Goal: Transaction & Acquisition: Purchase product/service

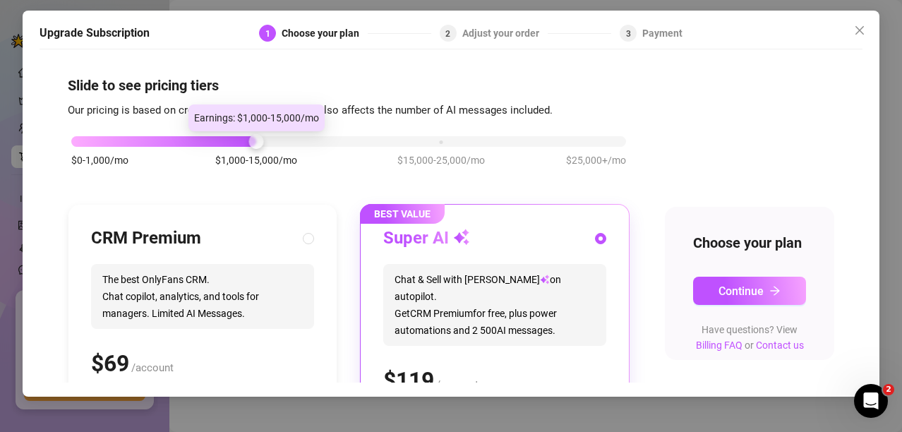
drag, startPoint x: 251, startPoint y: 141, endPoint x: 117, endPoint y: 166, distance: 136.3
click at [89, 142] on div "$0-1,000/mo $1,000-15,000/mo $15,000-25,000/mo $25,000+/mo" at bounding box center [348, 137] width 555 height 8
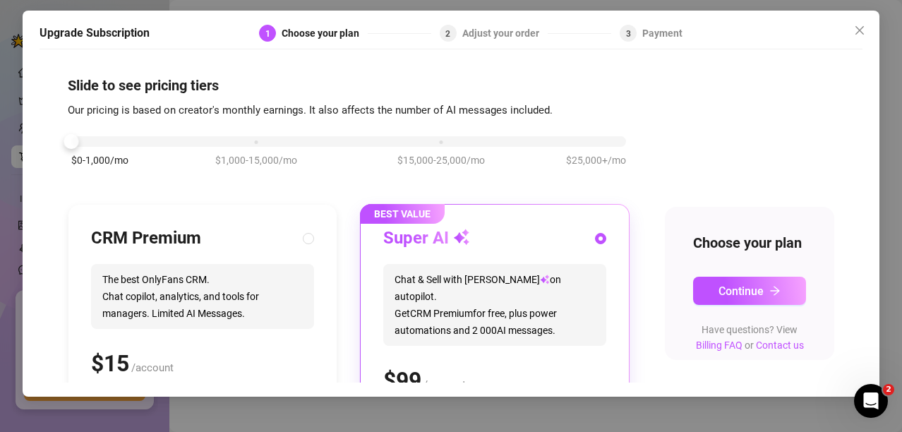
scroll to position [71, 0]
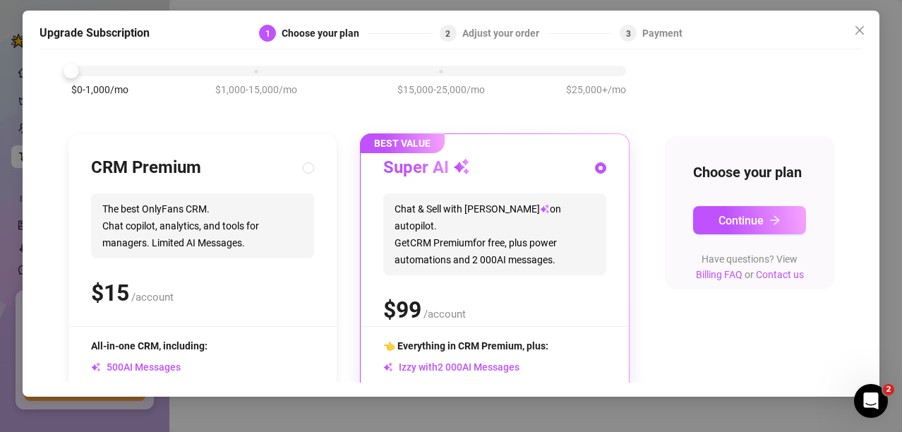
click at [185, 240] on span "The best OnlyFans CRM. Chat copilot, analytics, and tools for managers. Limited…" at bounding box center [202, 225] width 223 height 65
radio input "true"
radio input "false"
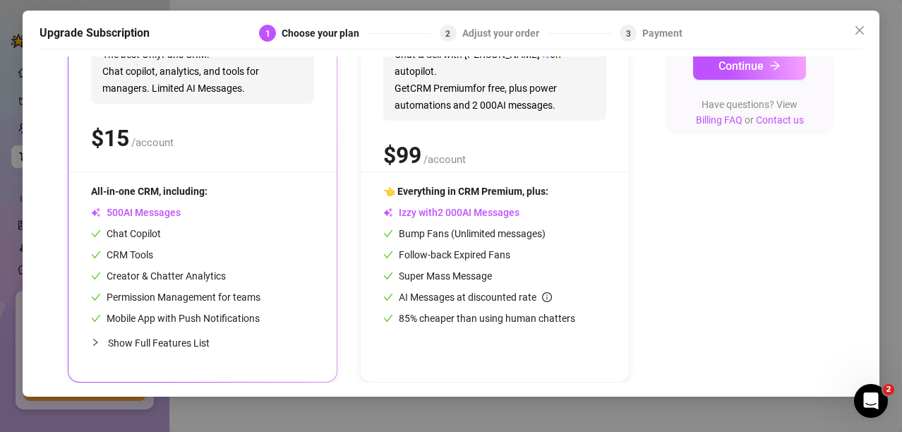
click at [188, 338] on span "Show Full Features List" at bounding box center [159, 342] width 102 height 11
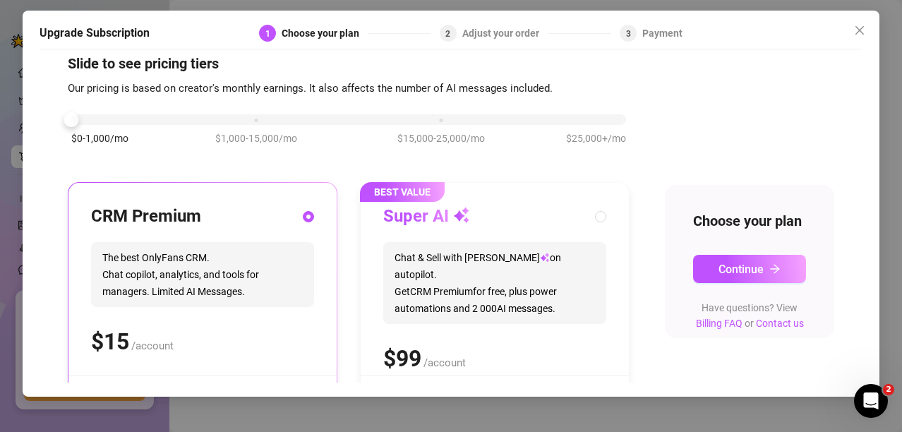
scroll to position [0, 0]
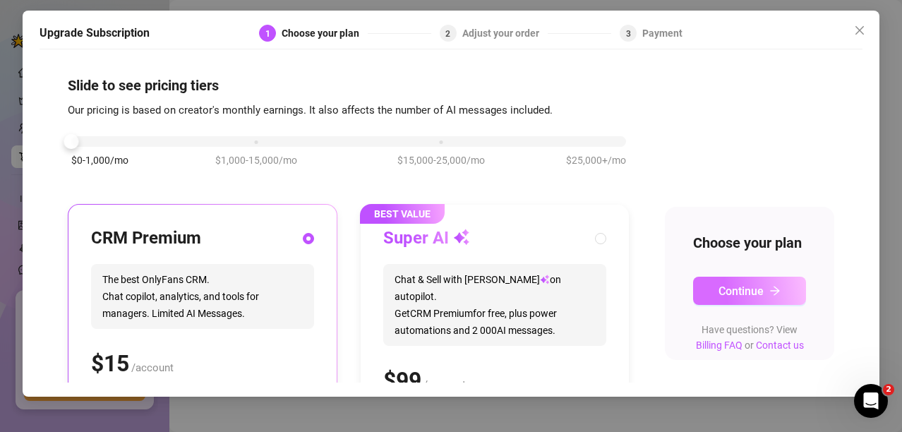
click at [769, 296] on icon "arrow-right" at bounding box center [774, 290] width 11 height 11
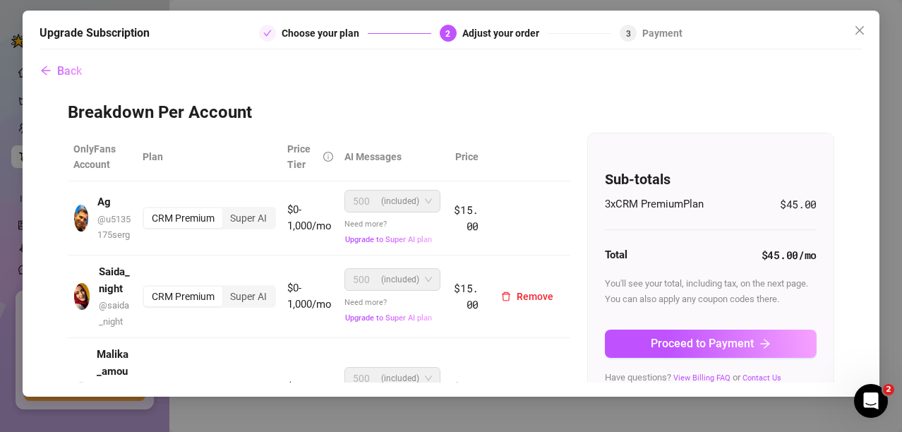
scroll to position [105, 0]
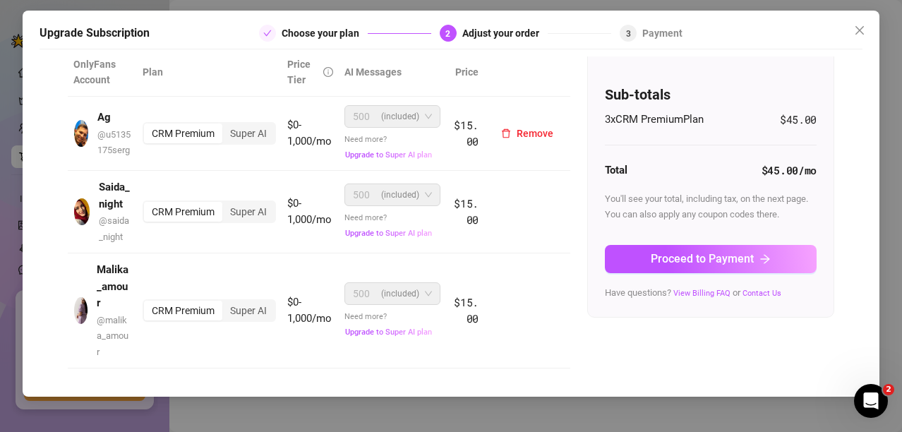
click at [399, 106] on span "(included)" at bounding box center [400, 116] width 38 height 21
click at [198, 123] on div "CRM Premium" at bounding box center [183, 133] width 78 height 20
click at [147, 126] on input "CRM Premium" at bounding box center [147, 126] width 0 height 0
click at [198, 123] on div "CRM Premium" at bounding box center [183, 133] width 78 height 20
click at [147, 126] on input "CRM Premium" at bounding box center [147, 126] width 0 height 0
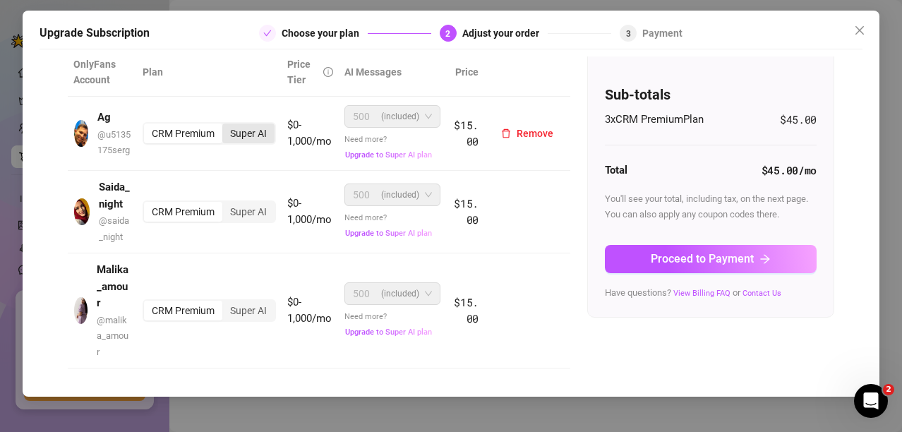
click at [246, 123] on div "Super AI" at bounding box center [248, 133] width 52 height 20
click at [226, 126] on input "Super AI" at bounding box center [226, 126] width 0 height 0
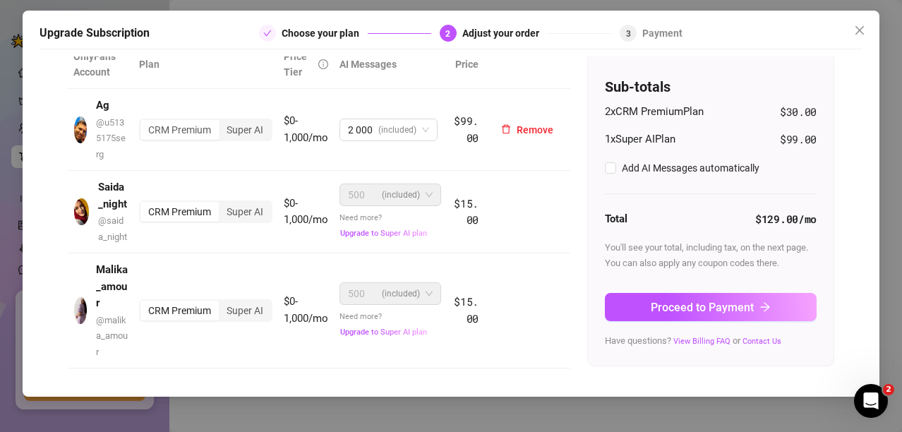
checkbox input "true"
click at [191, 123] on div "CRM Premium" at bounding box center [179, 130] width 78 height 20
click at [144, 122] on input "CRM Premium" at bounding box center [144, 122] width 0 height 0
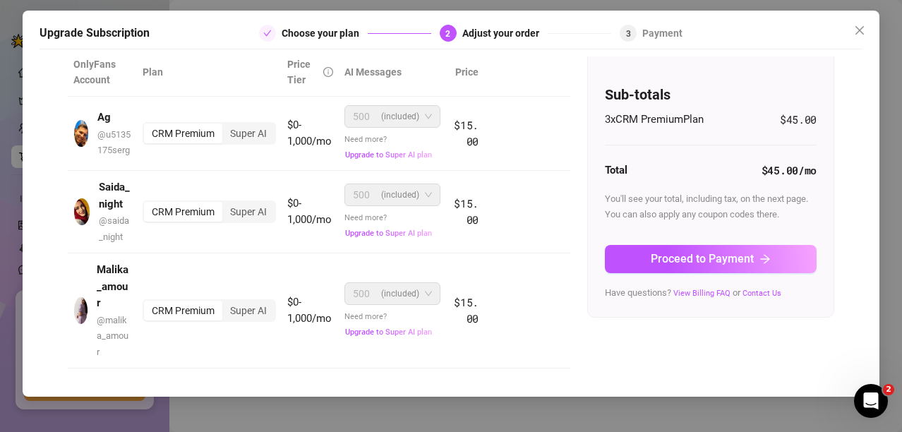
click at [705, 111] on div "3 x CRM Premium Plan $45.00" at bounding box center [711, 119] width 212 height 17
click at [689, 111] on span "3 x CRM Premium Plan" at bounding box center [654, 119] width 99 height 17
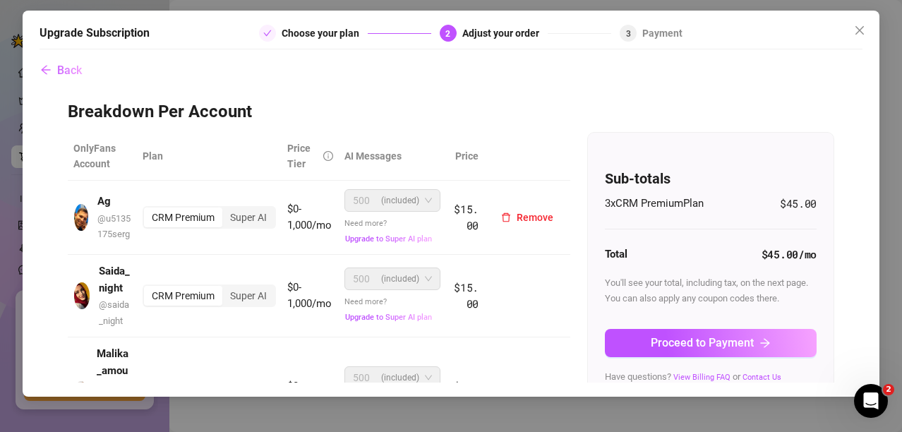
scroll to position [0, 0]
click at [860, 30] on icon "close" at bounding box center [859, 30] width 8 height 8
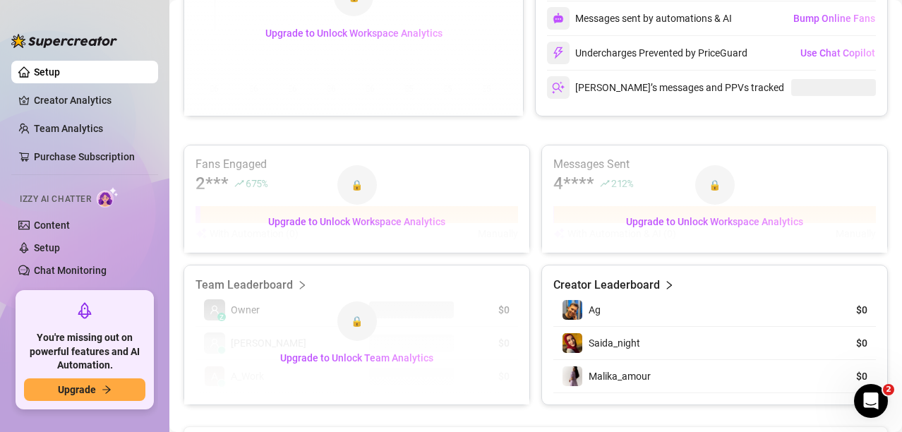
scroll to position [693, 0]
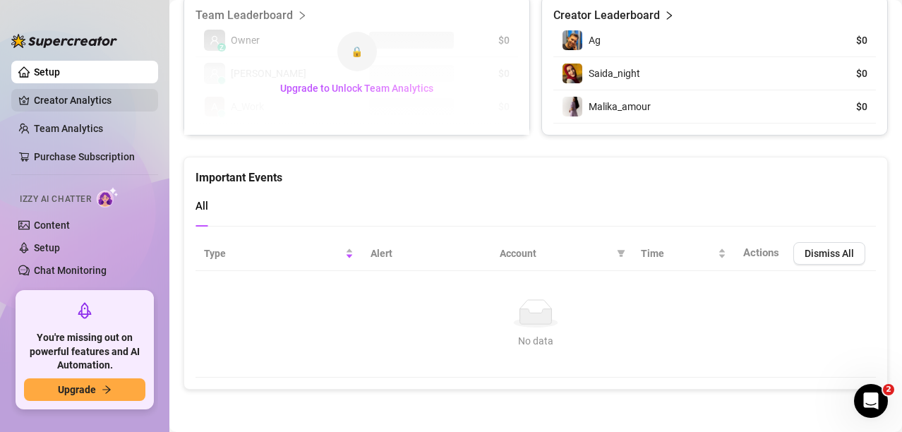
click at [97, 99] on link "Creator Analytics" at bounding box center [90, 100] width 113 height 23
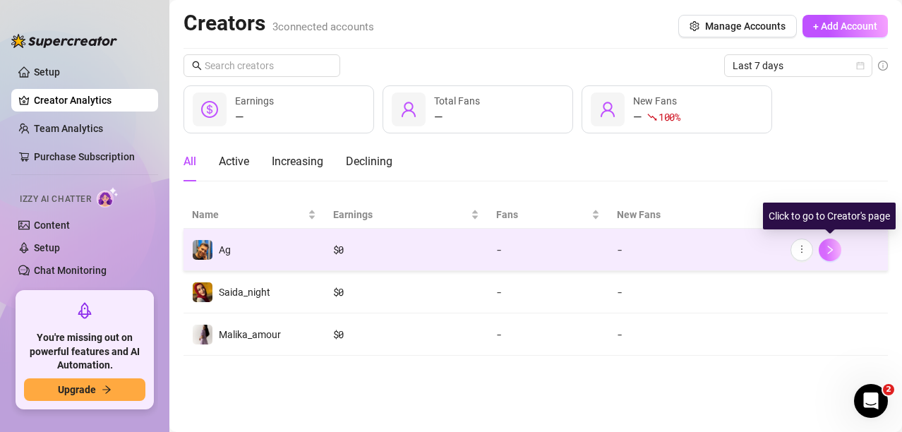
click at [833, 255] on button "button" at bounding box center [830, 250] width 23 height 23
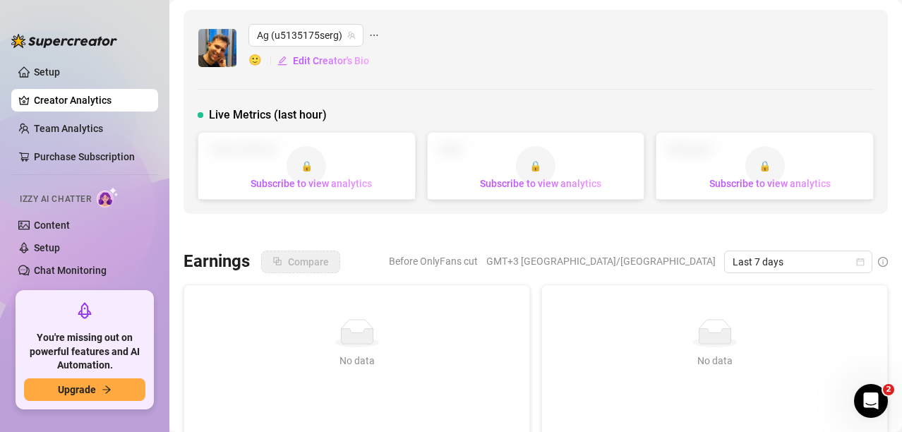
click at [371, 30] on icon "ellipsis" at bounding box center [374, 35] width 10 height 10
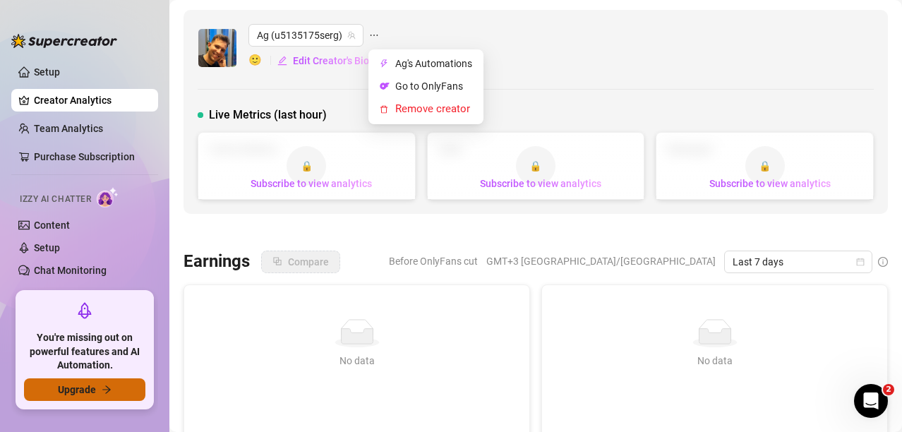
click at [87, 379] on button "Upgrade" at bounding box center [84, 389] width 121 height 23
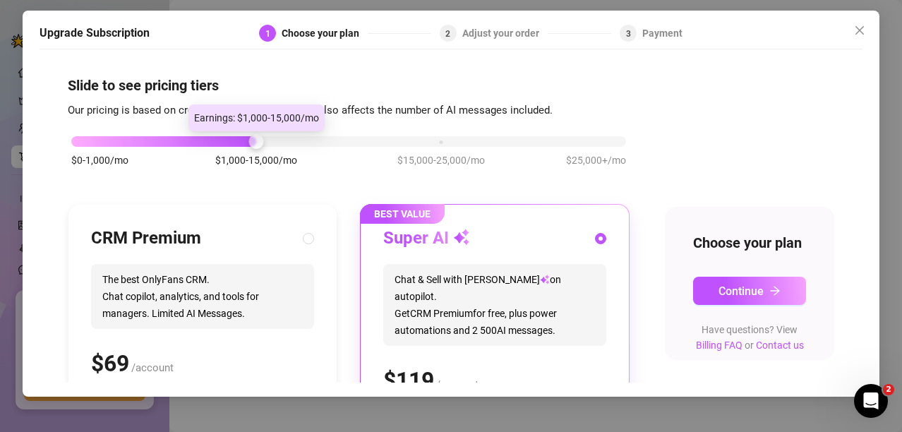
drag, startPoint x: 253, startPoint y: 144, endPoint x: 64, endPoint y: 153, distance: 189.3
click at [64, 153] on div "Slide to see pricing tiers Our pricing is based on creator's monthly earnings. …" at bounding box center [451, 219] width 823 height 326
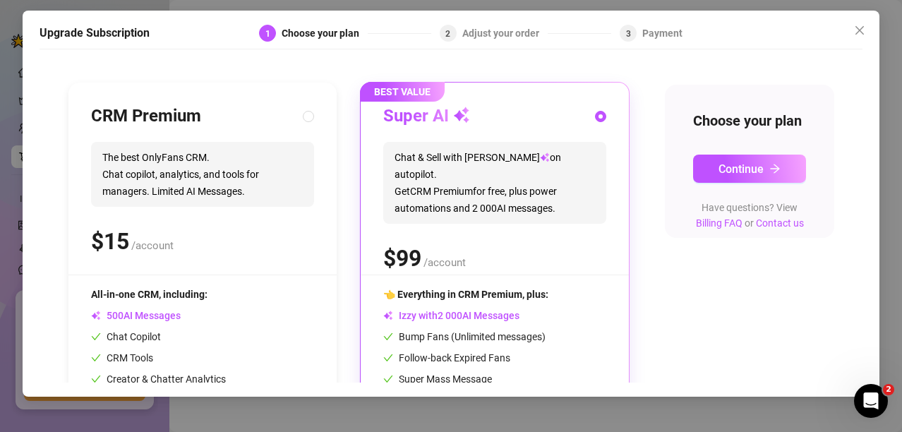
scroll to position [14, 0]
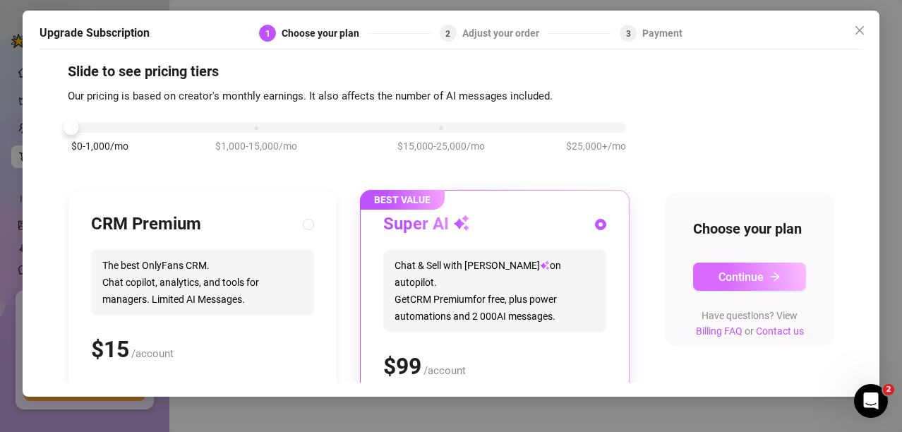
click at [752, 284] on span "Continue" at bounding box center [740, 276] width 45 height 13
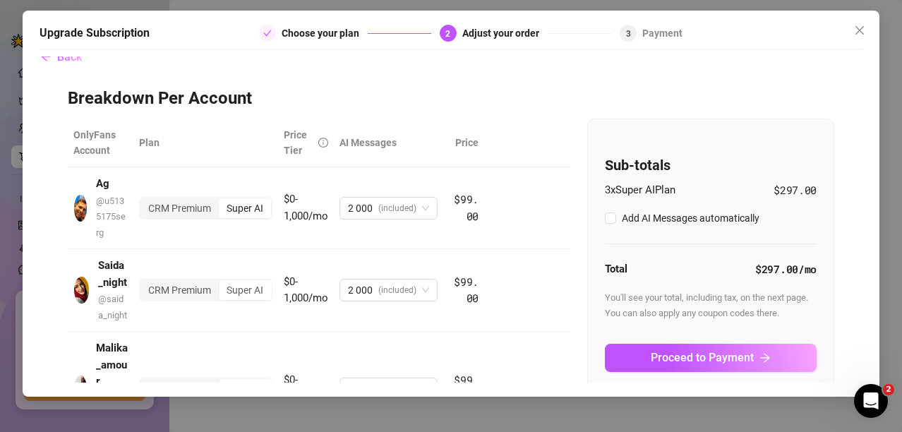
checkbox input "true"
click at [170, 208] on div "CRM Premium" at bounding box center [179, 208] width 78 height 20
click at [144, 200] on input "CRM Premium" at bounding box center [144, 200] width 0 height 0
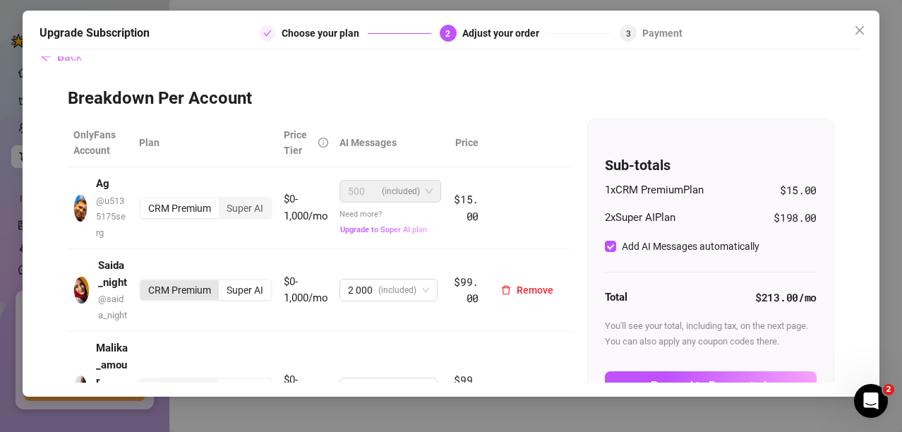
click at [184, 300] on div "CRM Premium" at bounding box center [179, 290] width 78 height 20
click at [144, 282] on input "CRM Premium" at bounding box center [144, 282] width 0 height 0
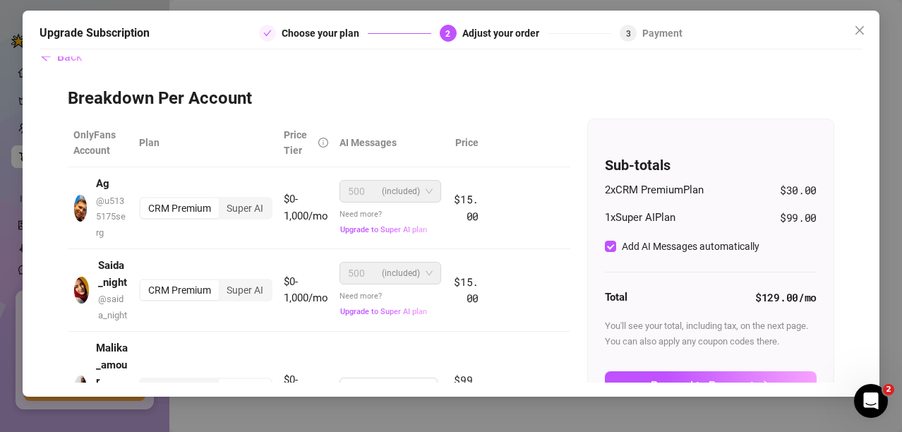
scroll to position [85, 0]
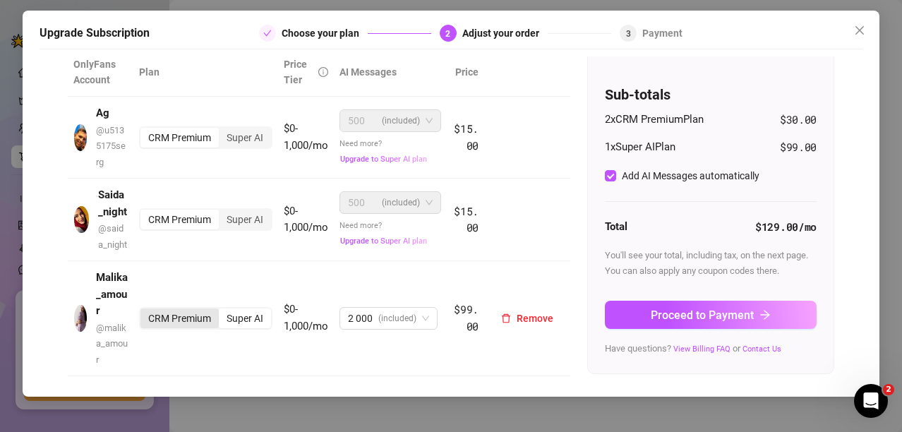
click at [166, 328] on div "CRM Premium" at bounding box center [179, 318] width 78 height 20
click at [144, 311] on input "CRM Premium" at bounding box center [144, 311] width 0 height 0
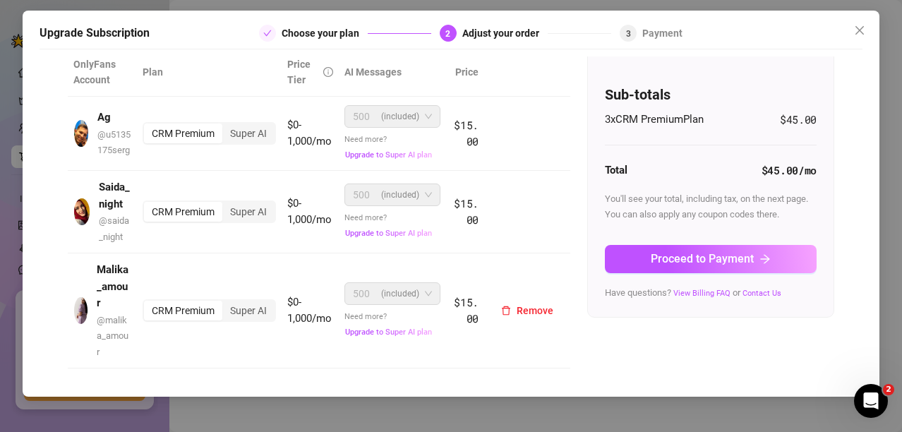
click at [404, 304] on span "(included)" at bounding box center [400, 293] width 38 height 21
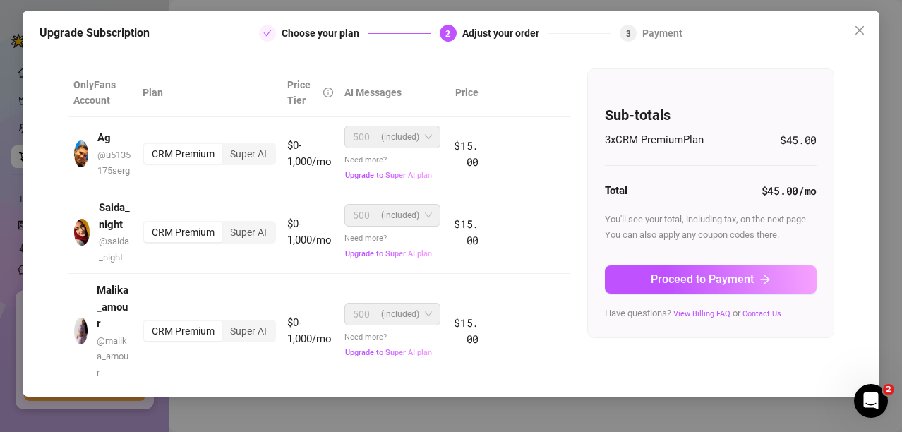
scroll to position [0, 0]
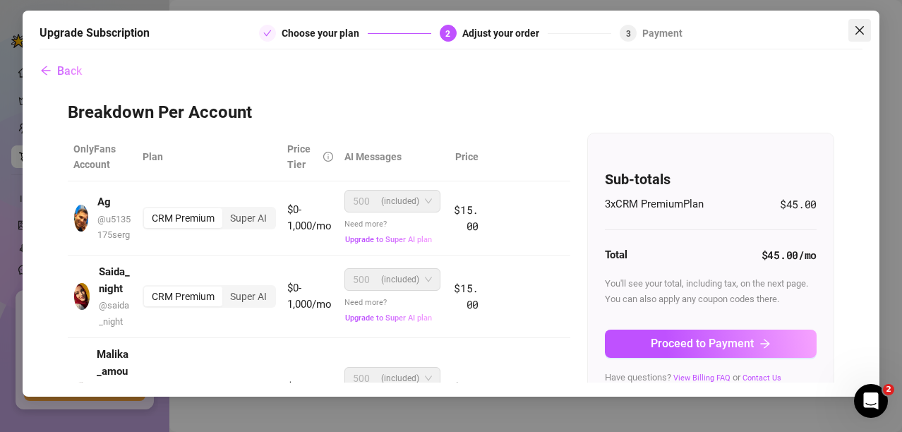
click at [867, 29] on span "Close" at bounding box center [859, 30] width 23 height 11
